Goal: Obtain resource: Download file/media

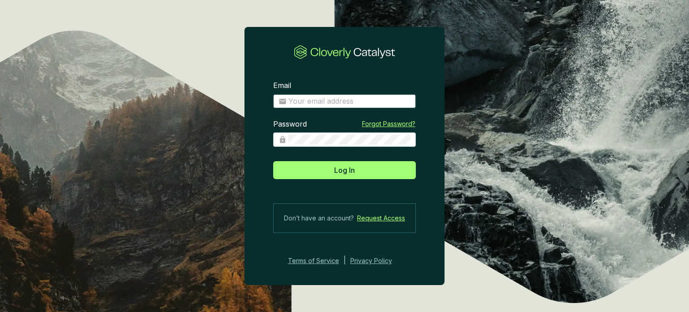
type input "[EMAIL_ADDRESS][DOMAIN_NAME]"
click at [309, 100] on input "[EMAIL_ADDRESS][DOMAIN_NAME]" at bounding box center [350, 101] width 122 height 10
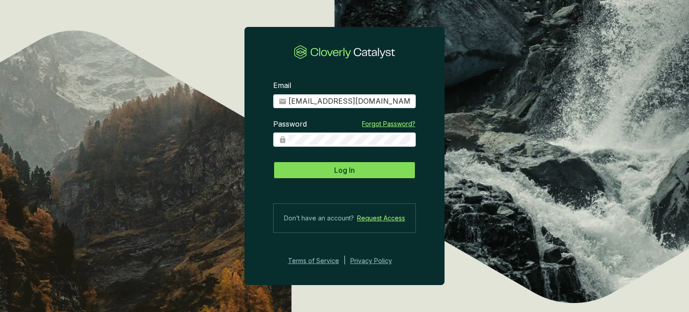
click at [308, 170] on button "Log In" at bounding box center [344, 170] width 143 height 18
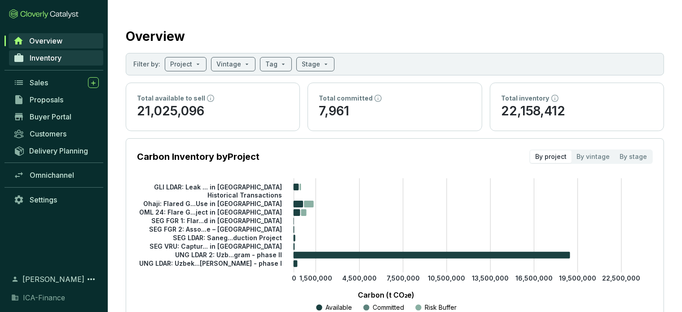
click at [49, 55] on span "Inventory" at bounding box center [46, 57] width 32 height 9
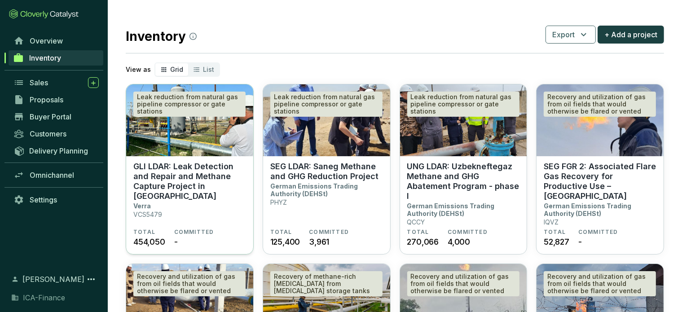
click at [225, 167] on p "GLI LDAR: Leak Detection and Repair and Methane Capture Project in [GEOGRAPHIC_…" at bounding box center [189, 181] width 113 height 39
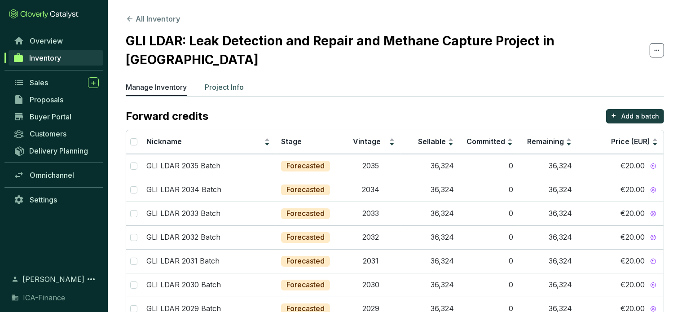
click at [232, 82] on p "Project Info" at bounding box center [224, 87] width 39 height 11
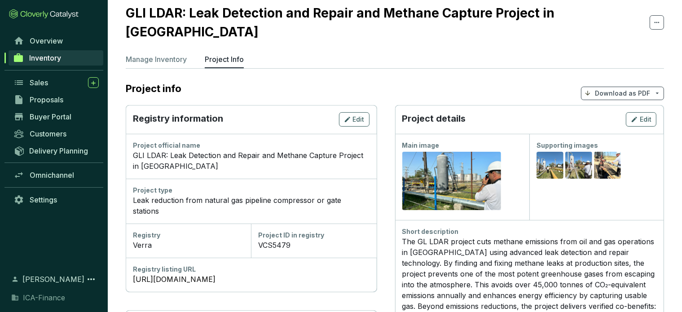
scroll to position [23, 0]
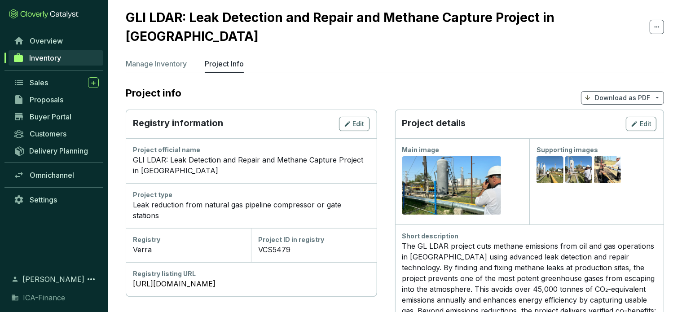
click at [612, 93] on p "Download as PDF" at bounding box center [622, 97] width 55 height 9
click at [626, 114] on span "Hide pricing" at bounding box center [621, 117] width 38 height 7
